Goal: Information Seeking & Learning: Learn about a topic

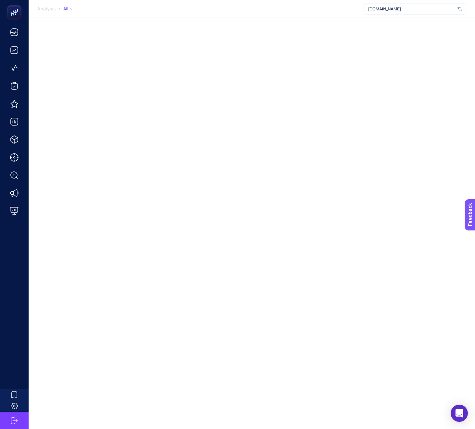
click at [394, 13] on div "[DOMAIN_NAME]" at bounding box center [415, 8] width 103 height 11
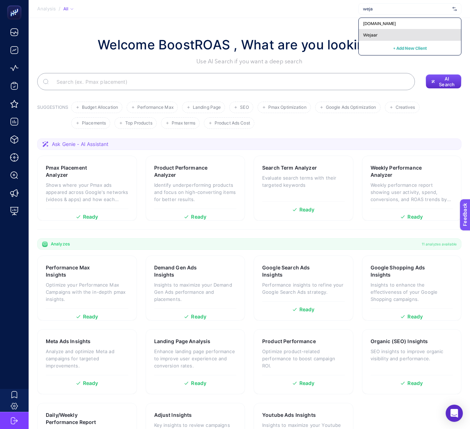
type input "weja"
click at [428, 34] on div "Wejaar" at bounding box center [410, 34] width 102 height 11
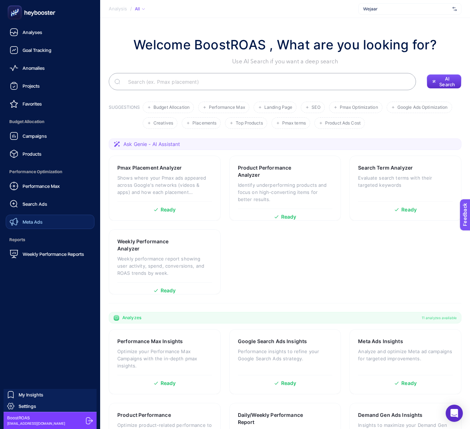
click at [24, 217] on link "Meta Ads" at bounding box center [50, 222] width 89 height 14
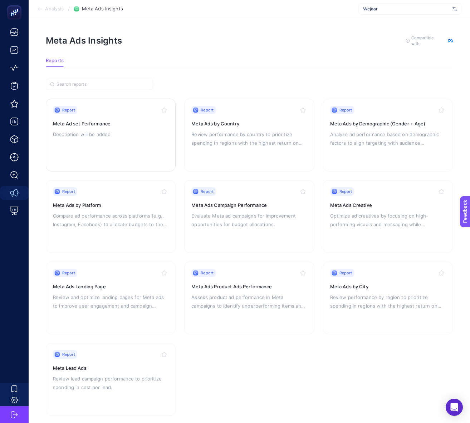
click at [136, 146] on div "Report Meta Ad set Performance Description will be added" at bounding box center [110, 135] width 115 height 59
click at [273, 216] on p "Evaluate Meta ad campaigns for improvement opportunities for budget allocations." at bounding box center [248, 220] width 115 height 17
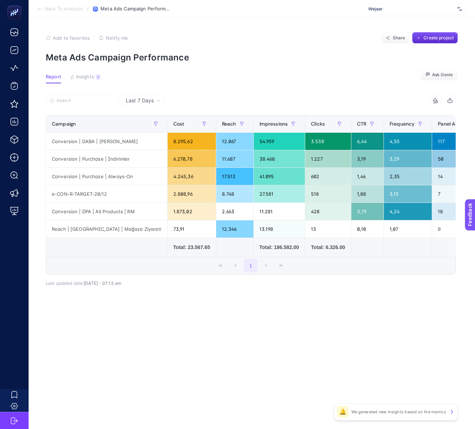
click at [462, 302] on article "Add to favorites false Notify me Share Create project Meta Ads Campaign Perform…" at bounding box center [252, 223] width 447 height 411
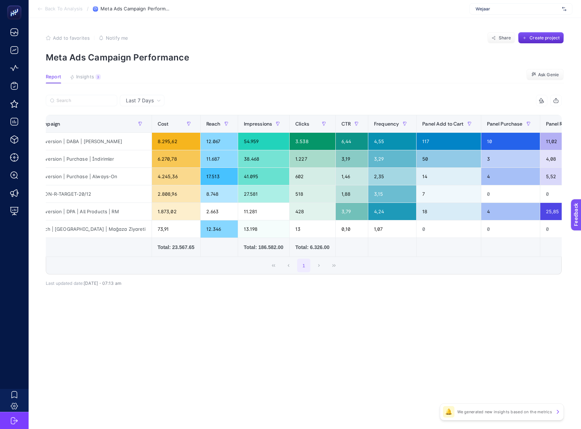
scroll to position [0, 19]
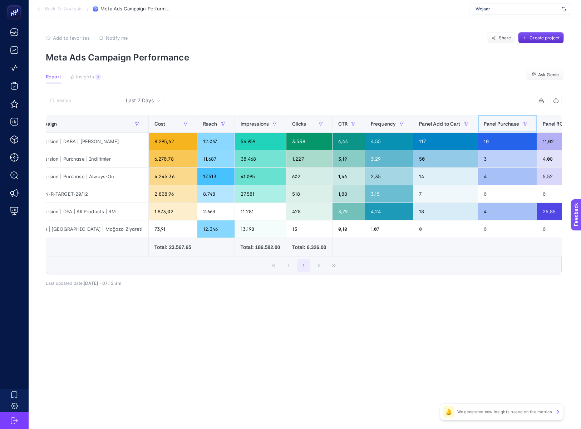
click at [475, 127] on div "Panel Purchase" at bounding box center [507, 123] width 47 height 11
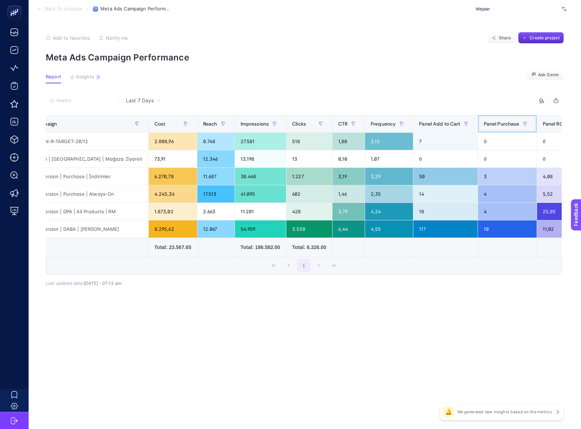
click at [475, 117] on th "Panel Purchase" at bounding box center [507, 124] width 59 height 18
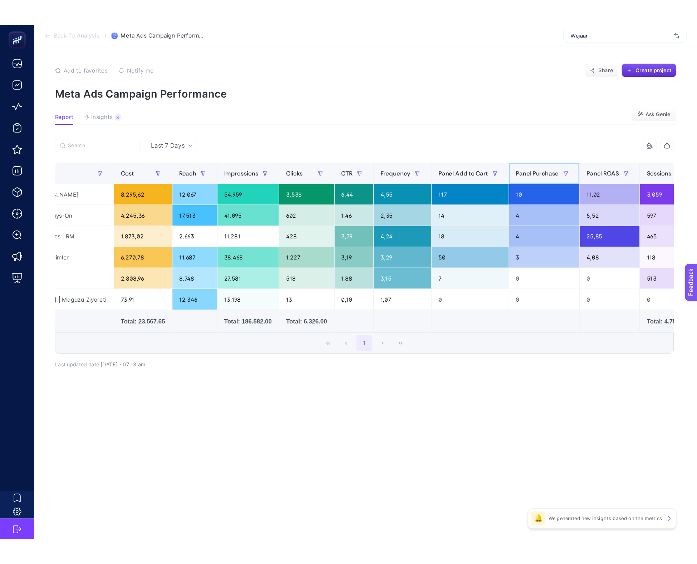
scroll to position [0, 0]
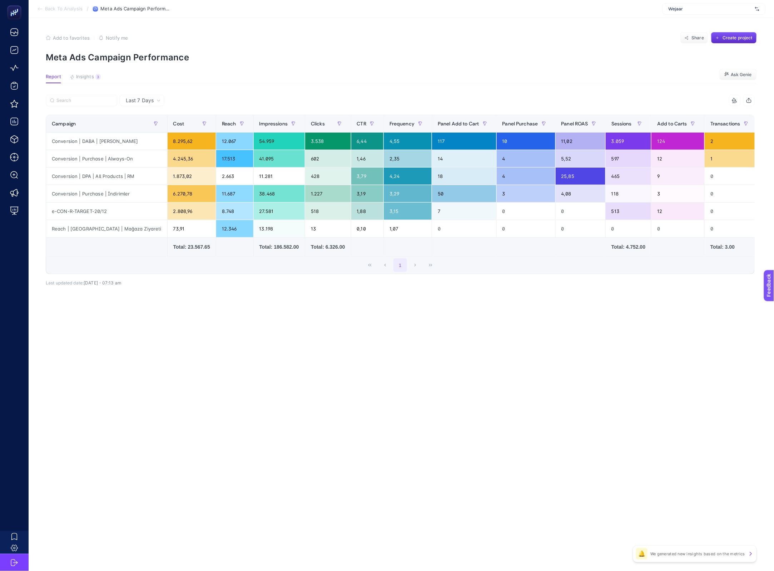
click at [475, 294] on div "15 items selected Campaign Cost Reach Impressions Clicks CTR Frequency Panel Ad…" at bounding box center [400, 200] width 709 height 188
click at [222, 377] on article "Add to favorites false Notify me Share Create project Meta Ads Campaign Perform…" at bounding box center [402, 295] width 746 height 554
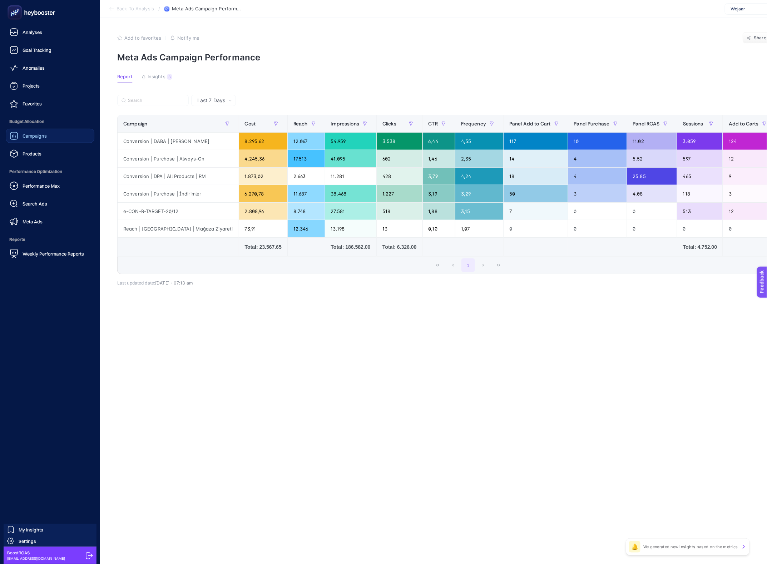
click at [30, 132] on div "Campaigns" at bounding box center [28, 136] width 37 height 9
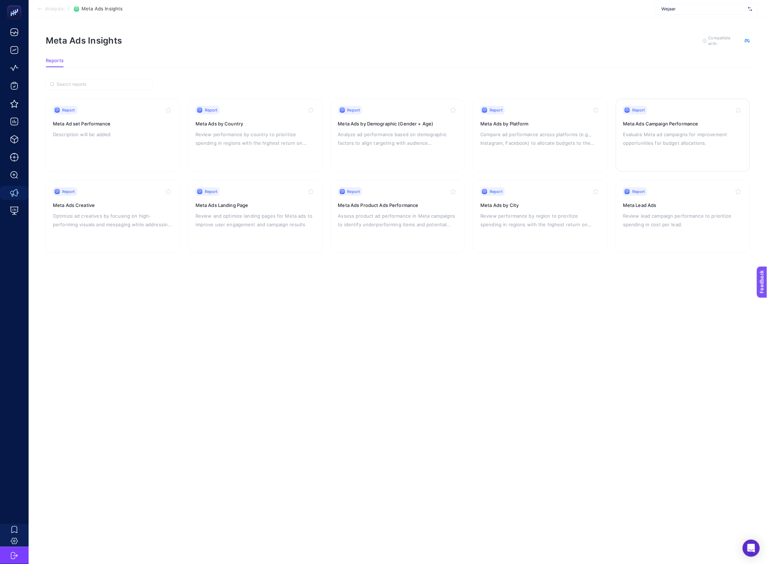
click at [475, 138] on p "Evaluate Meta ad campaigns for improvement opportunities for budget allocations." at bounding box center [683, 138] width 120 height 17
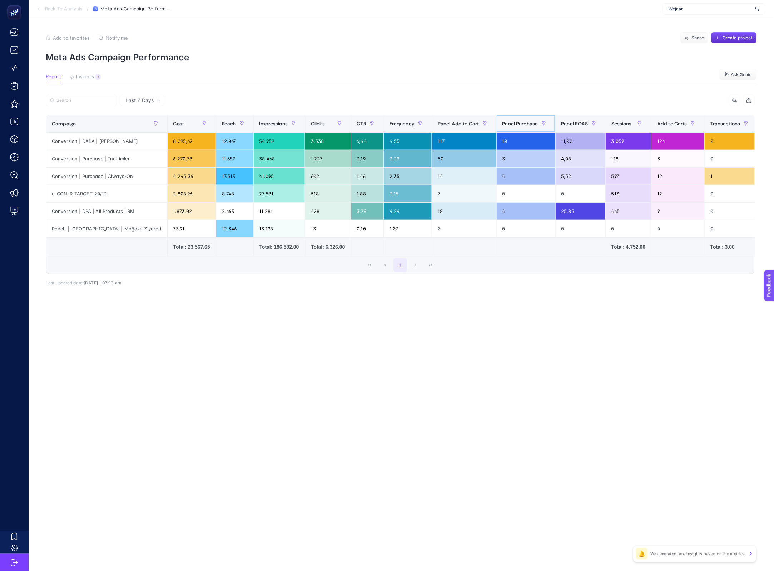
click at [475, 127] on div "Panel Purchase" at bounding box center [526, 123] width 47 height 11
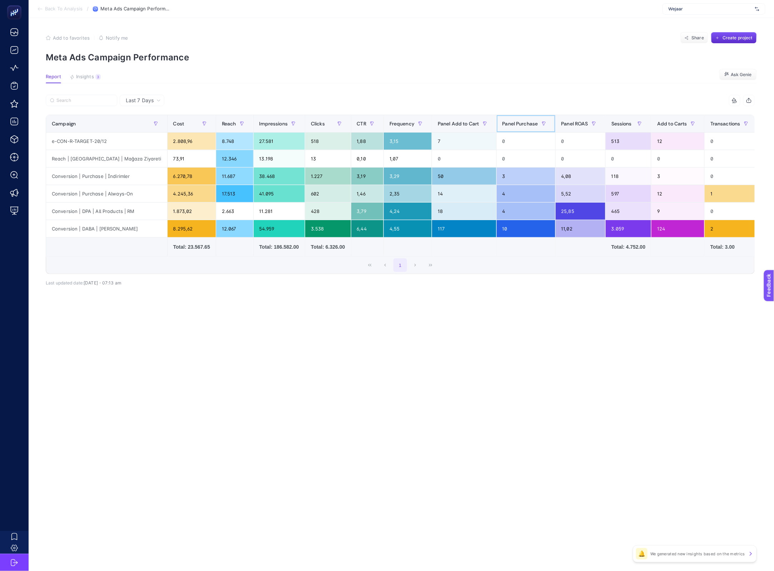
click at [475, 127] on div "Panel Purchase" at bounding box center [526, 123] width 47 height 11
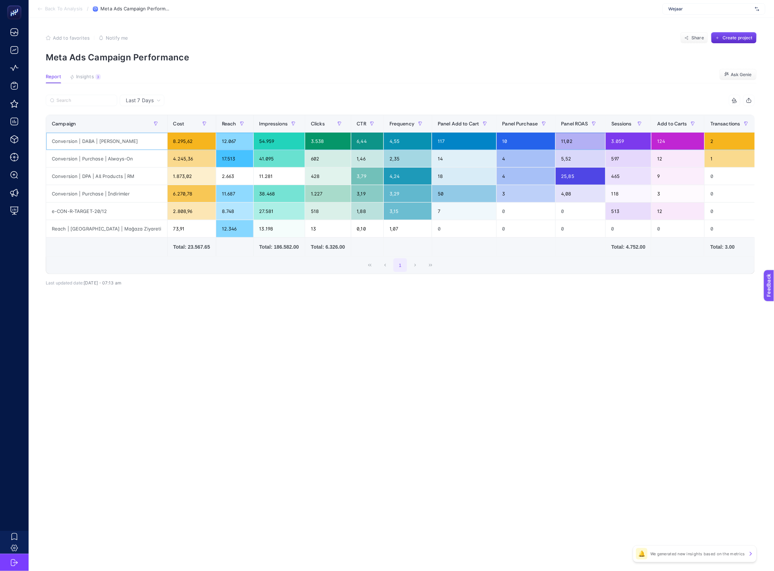
click at [111, 143] on div "Conversion | DABA | [PERSON_NAME]" at bounding box center [106, 141] width 121 height 17
copy tr "Conversion | DABA | [PERSON_NAME]"
click at [475, 5] on div "Wejaar" at bounding box center [714, 8] width 103 height 11
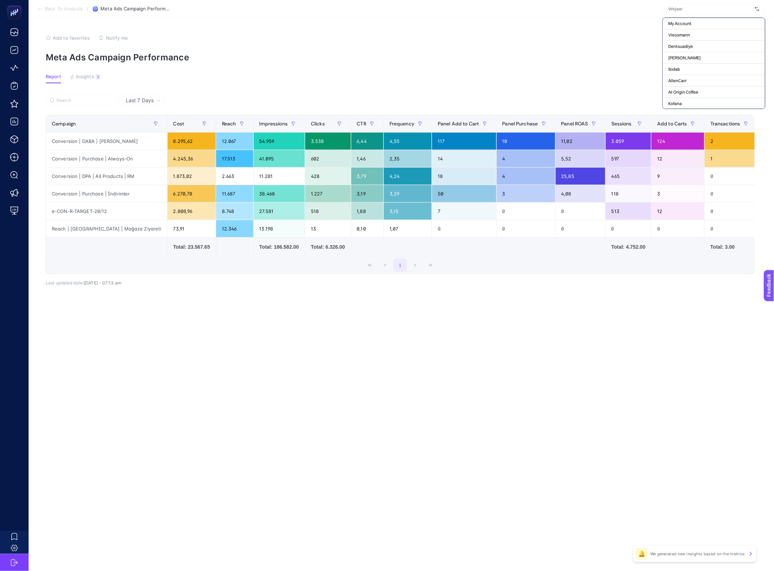
click at [475, 5] on div at bounding box center [714, 8] width 103 height 11
click at [475, 7] on input "text" at bounding box center [711, 9] width 84 height 6
type input "nev"
click at [475, 44] on span "[PERSON_NAME]" at bounding box center [685, 47] width 33 height 6
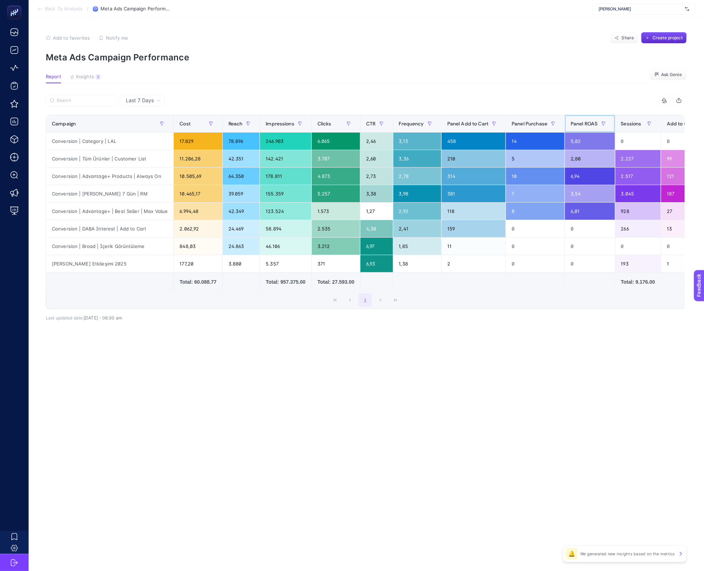
click at [475, 126] on th "Panel ROAS" at bounding box center [590, 124] width 50 height 18
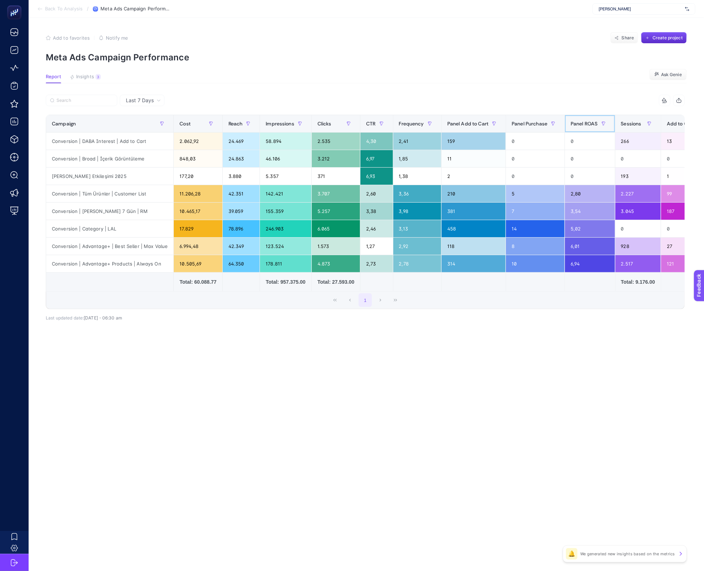
click at [475, 126] on span "Panel ROAS" at bounding box center [584, 124] width 27 height 6
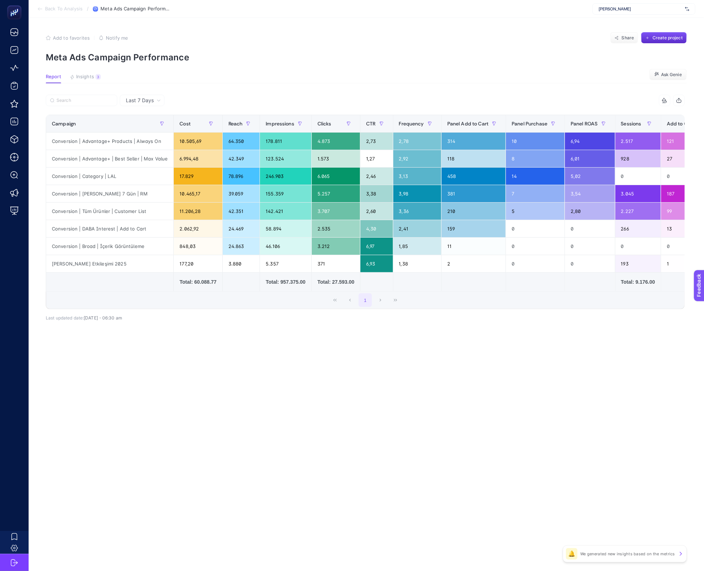
click at [475, 329] on div "15 items selected Campaign Cost Reach Impressions Clicks CTR Frequency Panel Ad…" at bounding box center [365, 217] width 639 height 223
click at [271, 395] on article "Add to favorites false Notify me Share Create project Meta Ads Campaign Perform…" at bounding box center [366, 295] width 675 height 554
click at [113, 139] on div "Conversion | Advantage+ Products | Always On" at bounding box center [109, 141] width 127 height 17
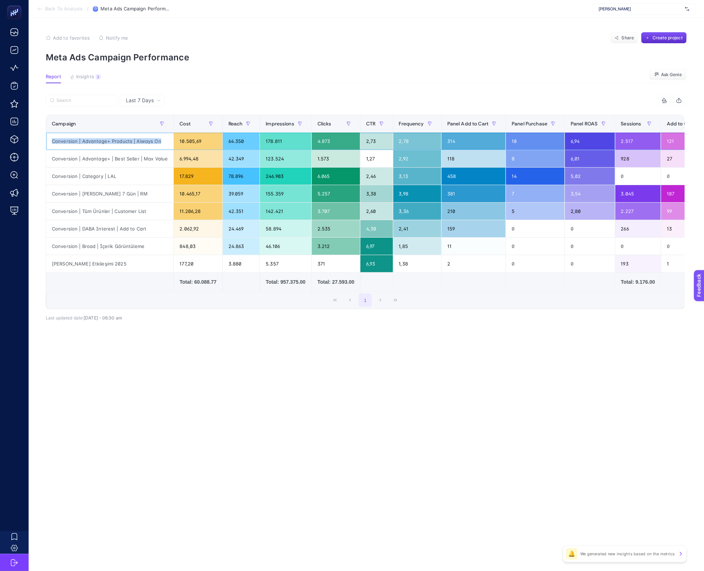
copy tr "Conversion | Advantage+ Products | Always On"
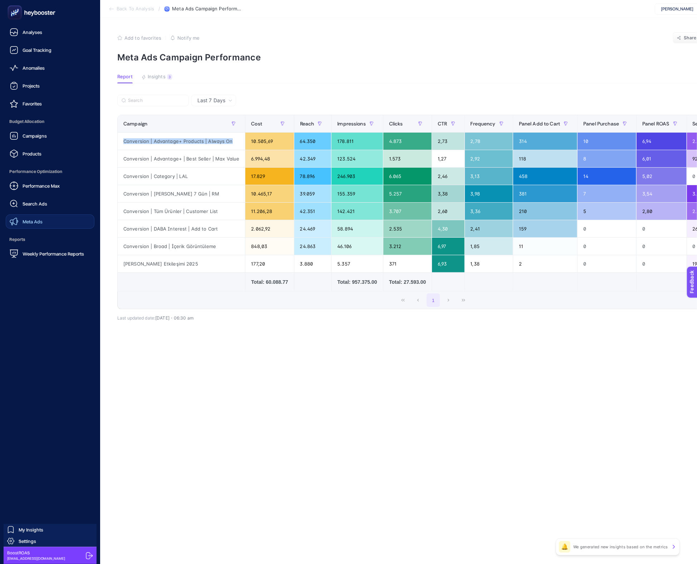
click at [30, 219] on span "Meta Ads" at bounding box center [33, 222] width 20 height 6
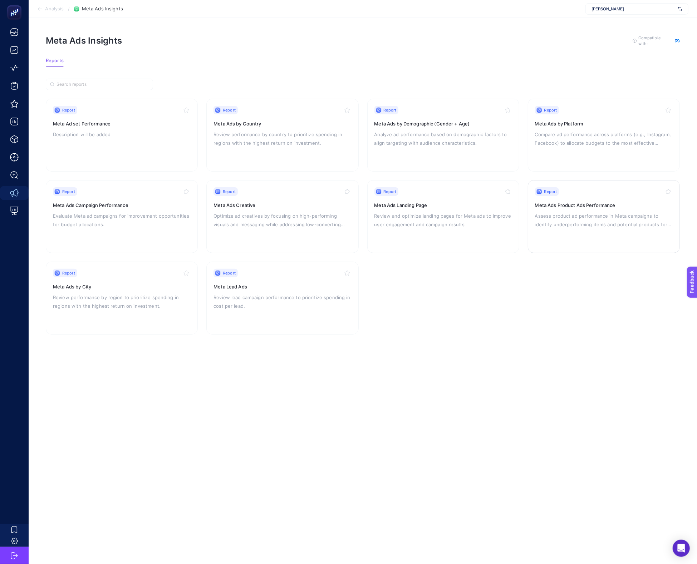
click at [475, 202] on h3 "Meta Ads Product Ads Performance" at bounding box center [604, 205] width 138 height 7
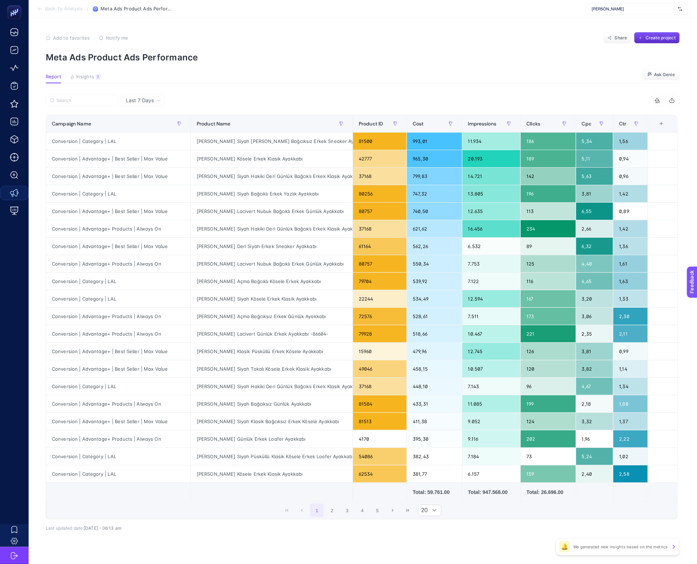
click at [475, 122] on div "+" at bounding box center [662, 124] width 14 height 6
click at [475, 154] on icon "Campaign Name" at bounding box center [625, 153] width 5 height 5
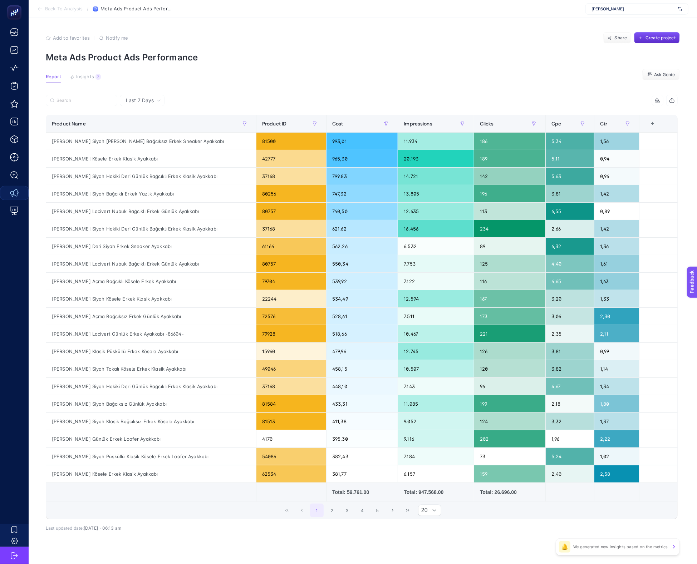
click at [475, 87] on article "Add to favorites false Notify me Share Create project Meta Ads Product Ads Perf…" at bounding box center [363, 297] width 668 height 559
click at [475, 124] on div "+" at bounding box center [653, 124] width 14 height 6
click at [475, 182] on div "Product ID" at bounding box center [616, 178] width 7 height 7
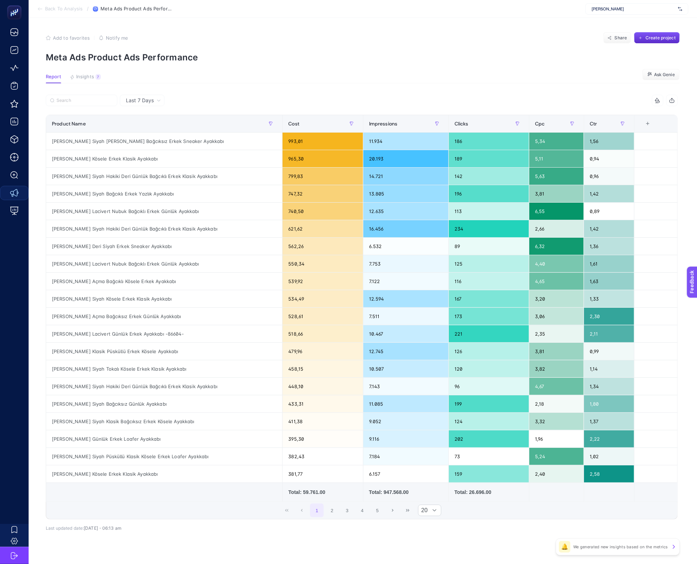
click at [475, 94] on article "Add to favorites false Notify me Share Create project Meta Ads Product Ads Perf…" at bounding box center [363, 297] width 668 height 559
click at [355, 51] on section "Add to favorites false Notify me Share Create project Meta Ads Product Ads Perf…" at bounding box center [363, 47] width 634 height 30
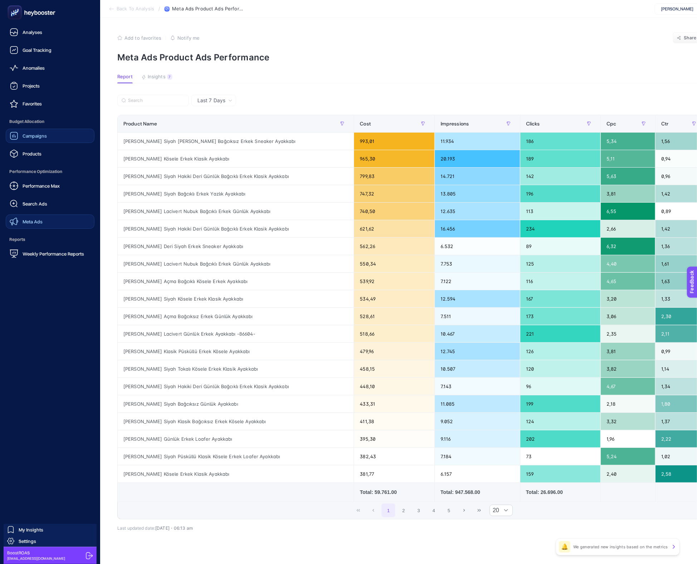
click at [31, 134] on span "Campaigns" at bounding box center [35, 136] width 24 height 6
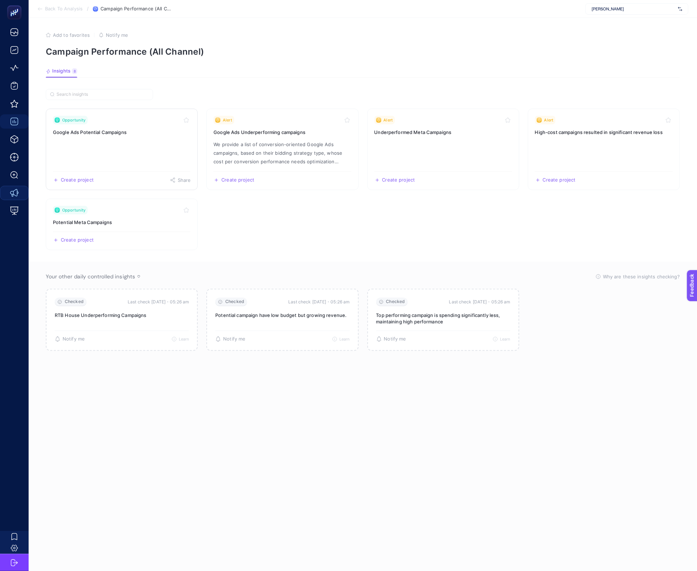
click at [131, 162] on link "Opportunity Google Ads Potential Campaigns Create project Share" at bounding box center [122, 150] width 152 height 82
